Goal: Book appointment/travel/reservation

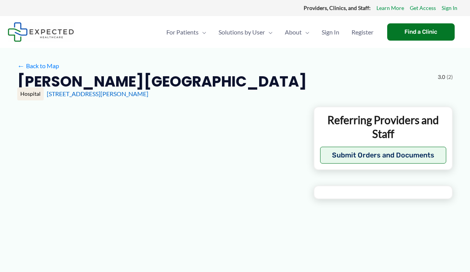
type input "**********"
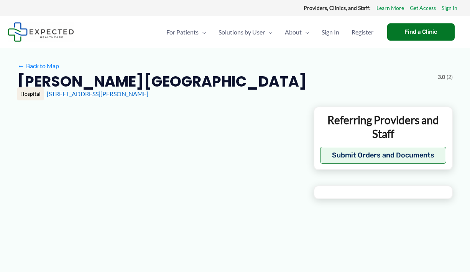
type input "**********"
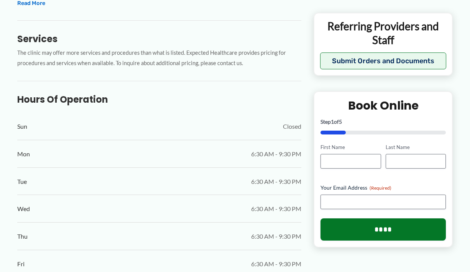
scroll to position [113, 0]
